Goal: Task Accomplishment & Management: Complete application form

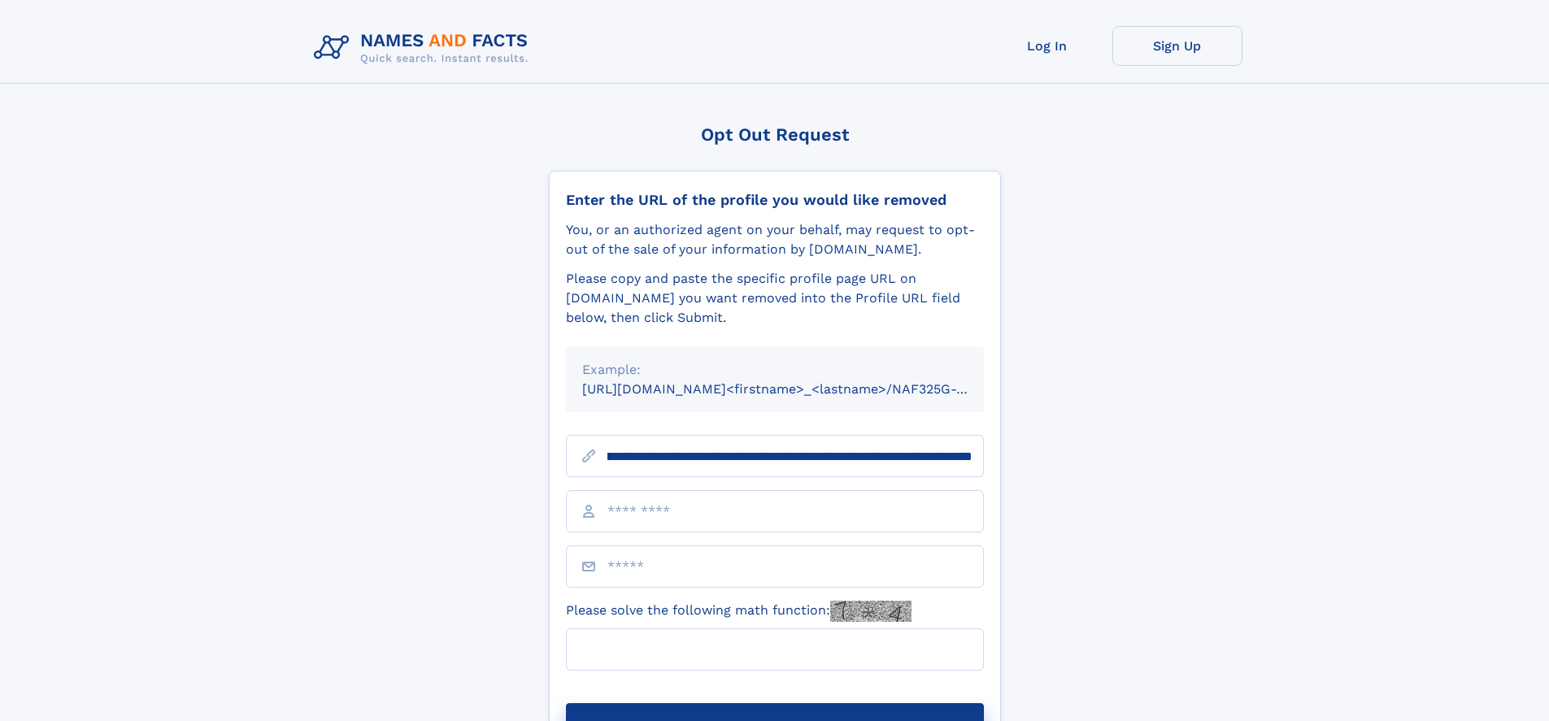
scroll to position [0, 176]
type input "**********"
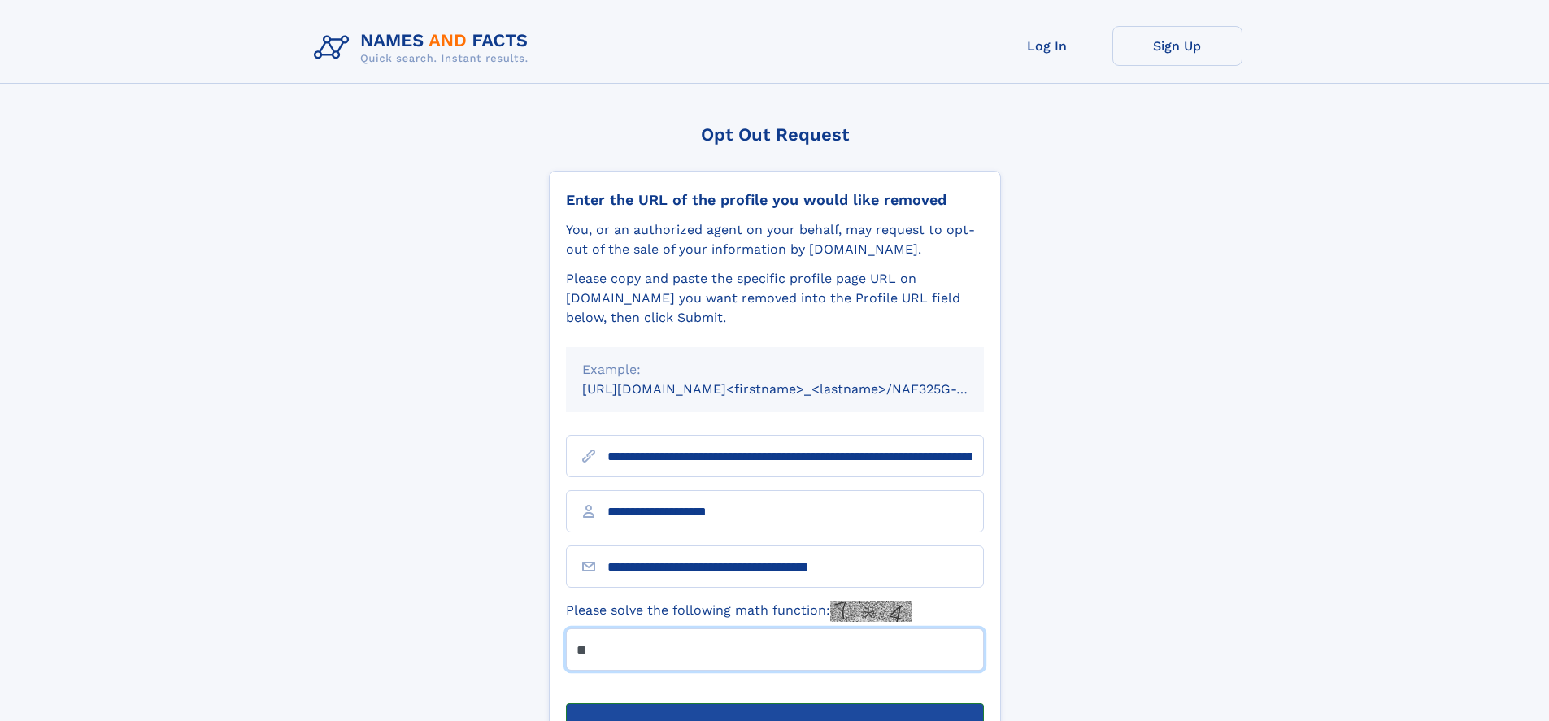
type input "**"
click at [774, 703] on button "Submit Opt Out Request" at bounding box center [775, 729] width 418 height 52
